Goal: Navigation & Orientation: Go to known website

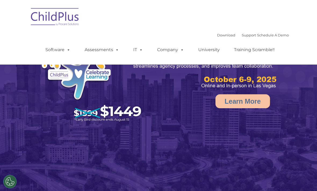
select select "MEDIUM"
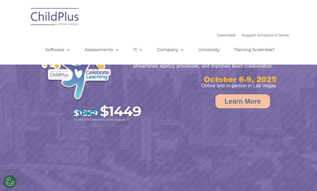
select select "MEDIUM"
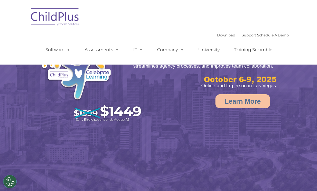
select select "MEDIUM"
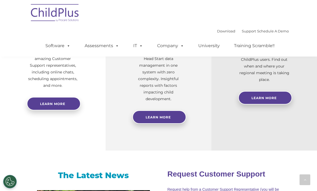
scroll to position [236, 0]
